Goal: Task Accomplishment & Management: Use online tool/utility

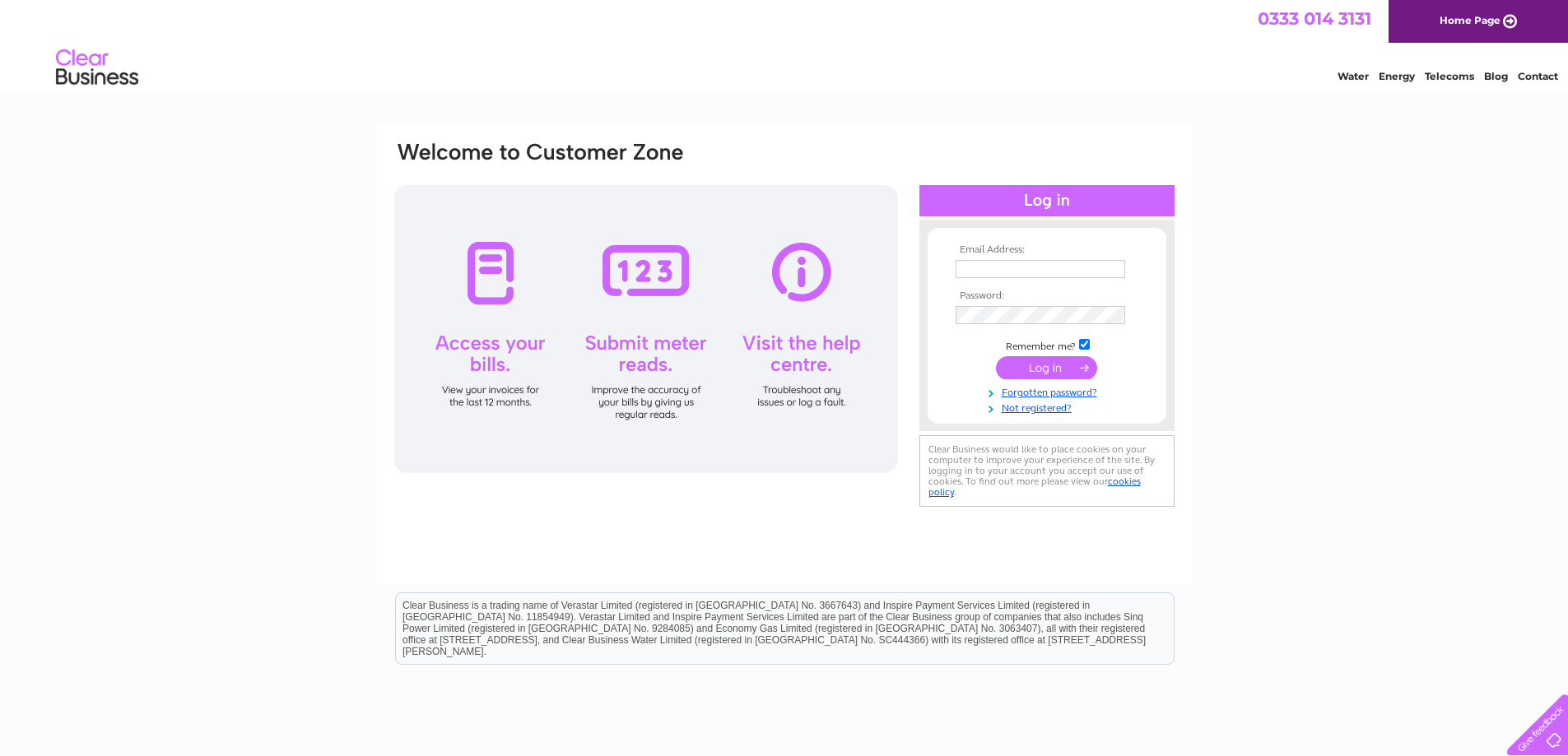
type input "[EMAIL_ADDRESS][DOMAIN_NAME]"
click at [1054, 365] on input "submit" at bounding box center [1046, 367] width 101 height 23
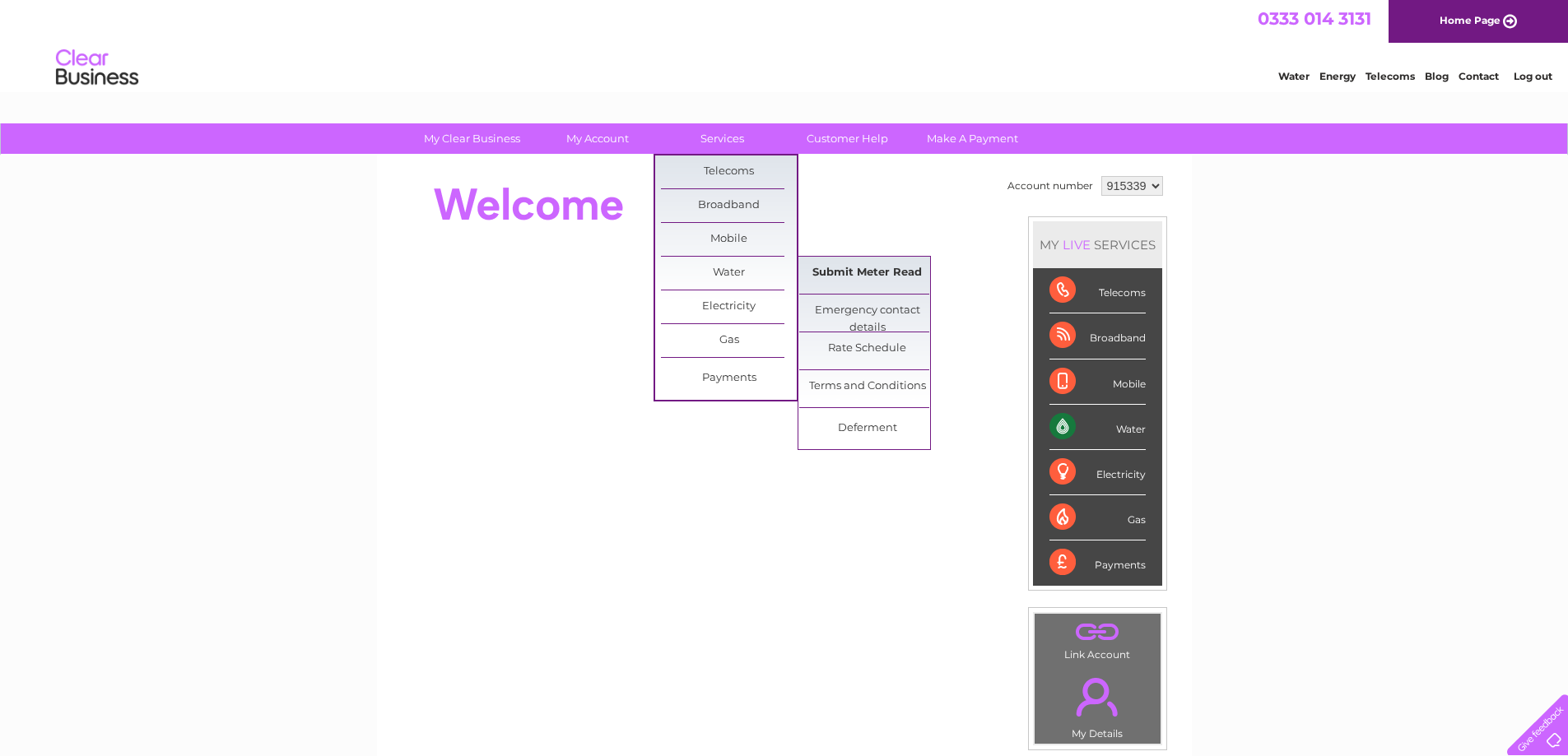
click at [863, 276] on link "Submit Meter Read" at bounding box center [867, 273] width 136 height 33
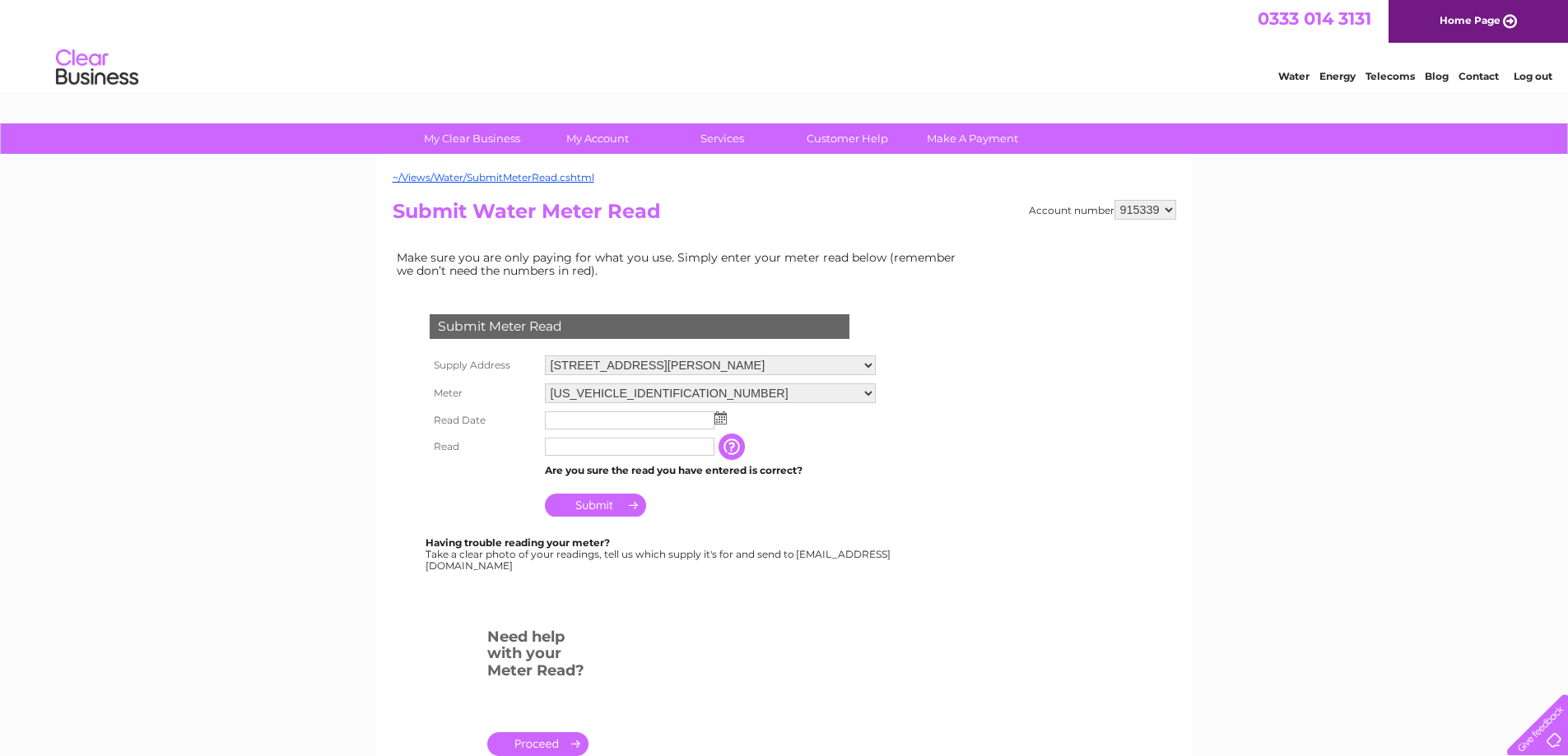
click at [720, 417] on img at bounding box center [721, 418] width 13 height 13
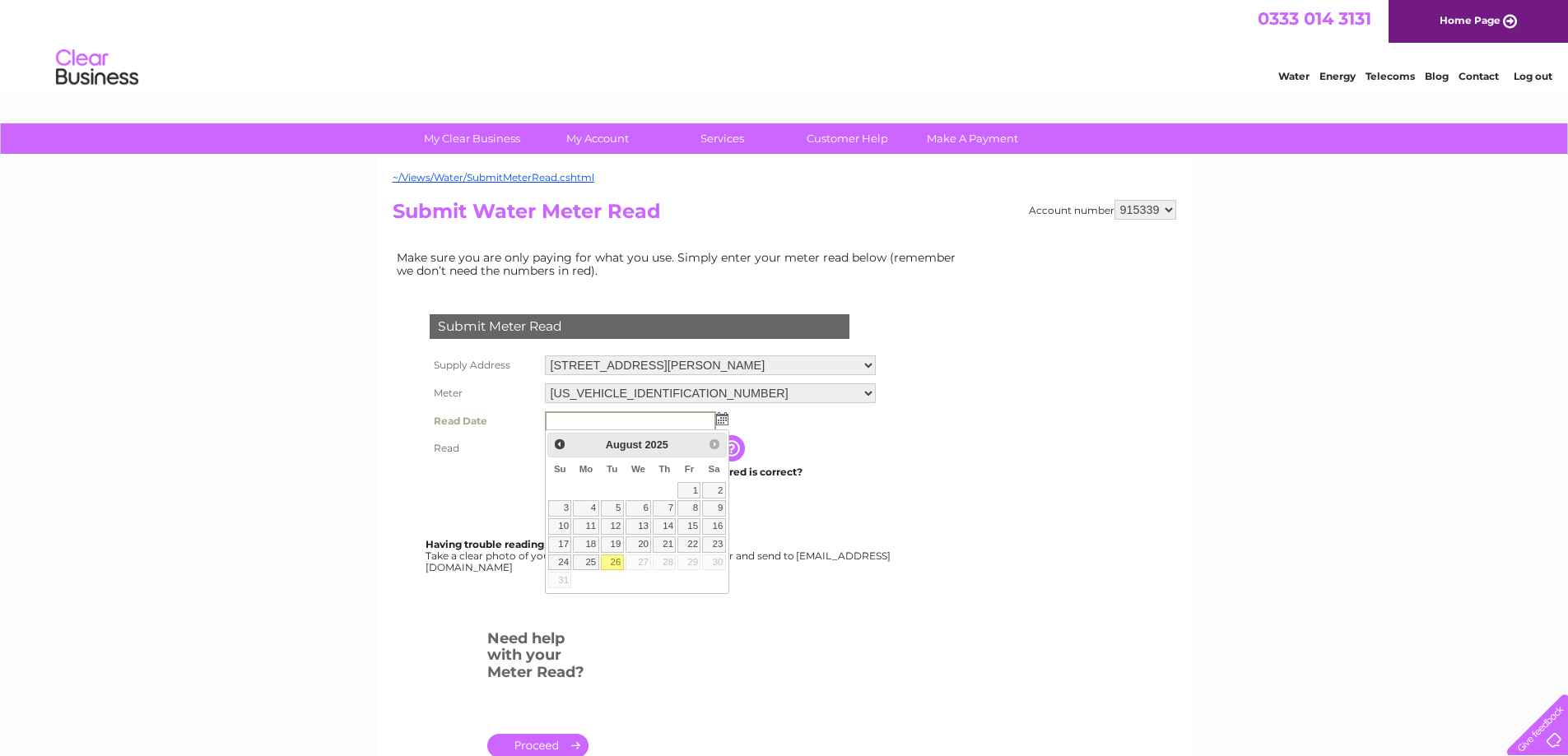
click at [611, 561] on link "26" at bounding box center [612, 563] width 23 height 16
type input "2025/08/26"
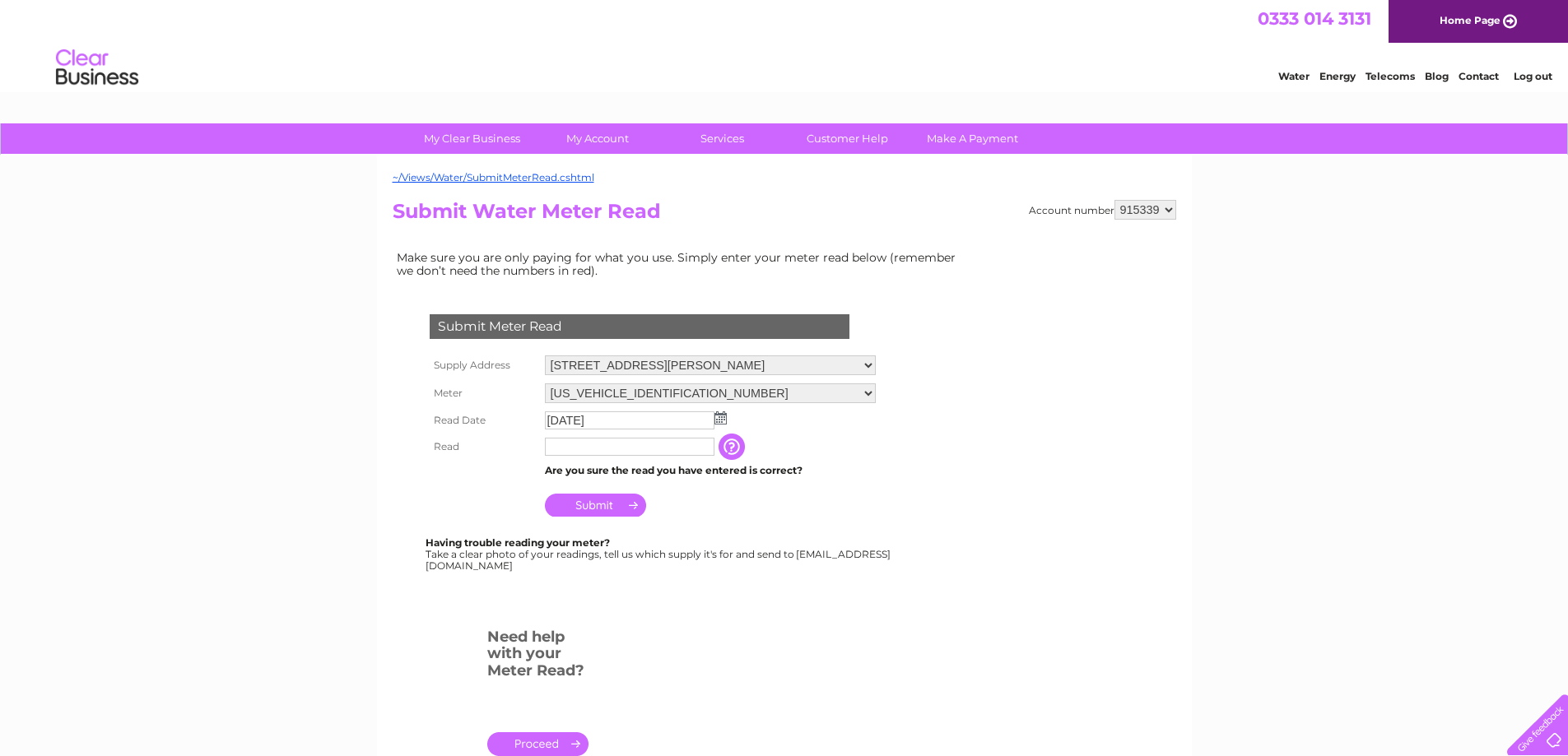
click at [569, 452] on input "text" at bounding box center [629, 447] width 169 height 18
type input "00207"
click at [599, 506] on input "Submit" at bounding box center [595, 505] width 101 height 23
